Goal: Information Seeking & Learning: Learn about a topic

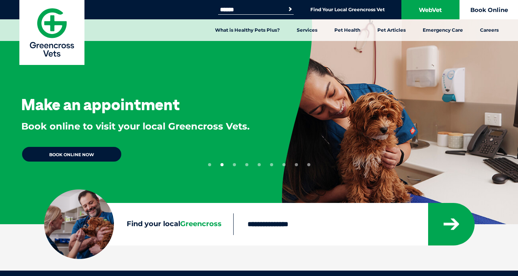
click at [507, 11] on link "Book Online" at bounding box center [489, 9] width 58 height 19
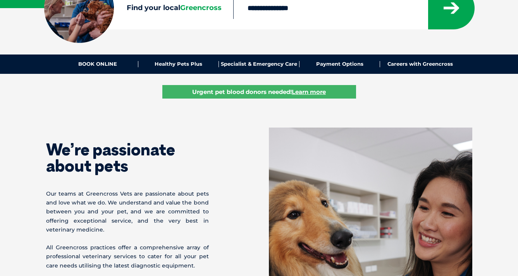
scroll to position [218, 0]
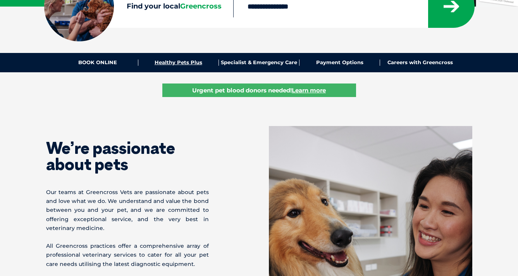
click at [158, 63] on link "Healthy Pets Plus" at bounding box center [178, 63] width 81 height 6
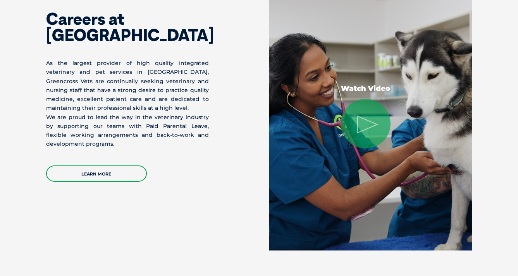
scroll to position [1197, 0]
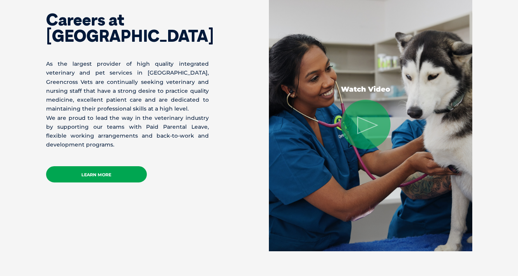
click at [60, 167] on link "Learn More" at bounding box center [96, 175] width 101 height 16
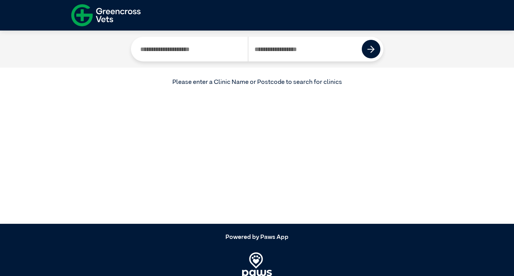
click at [93, 23] on img at bounding box center [105, 15] width 69 height 27
click at [81, 20] on img at bounding box center [105, 15] width 69 height 27
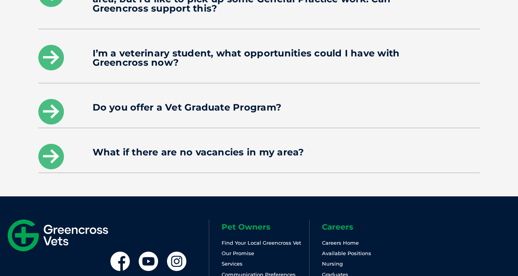
scroll to position [1345, 0]
